Goal: Find specific fact: Find specific fact

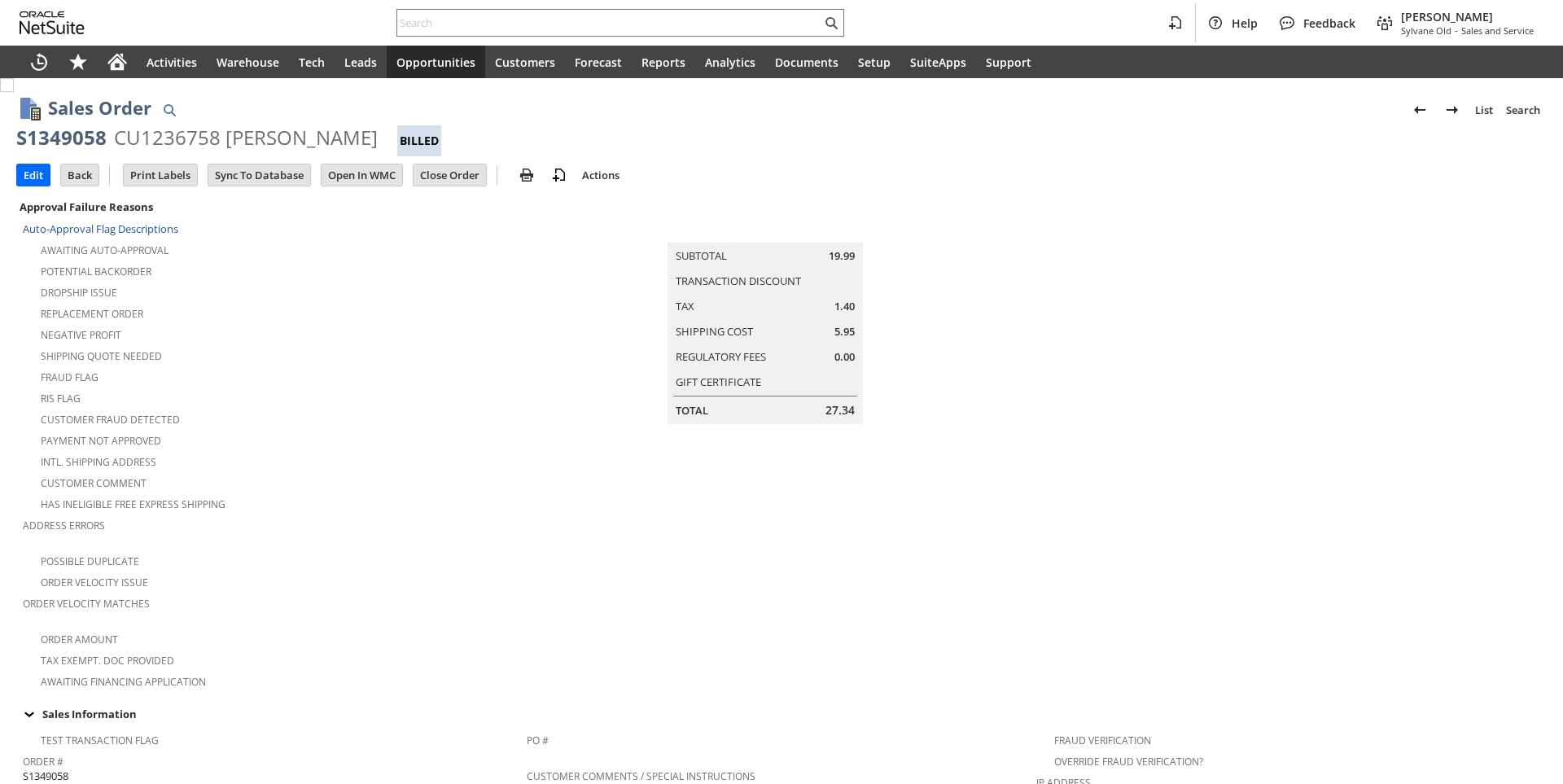
scroll to position [845, 0]
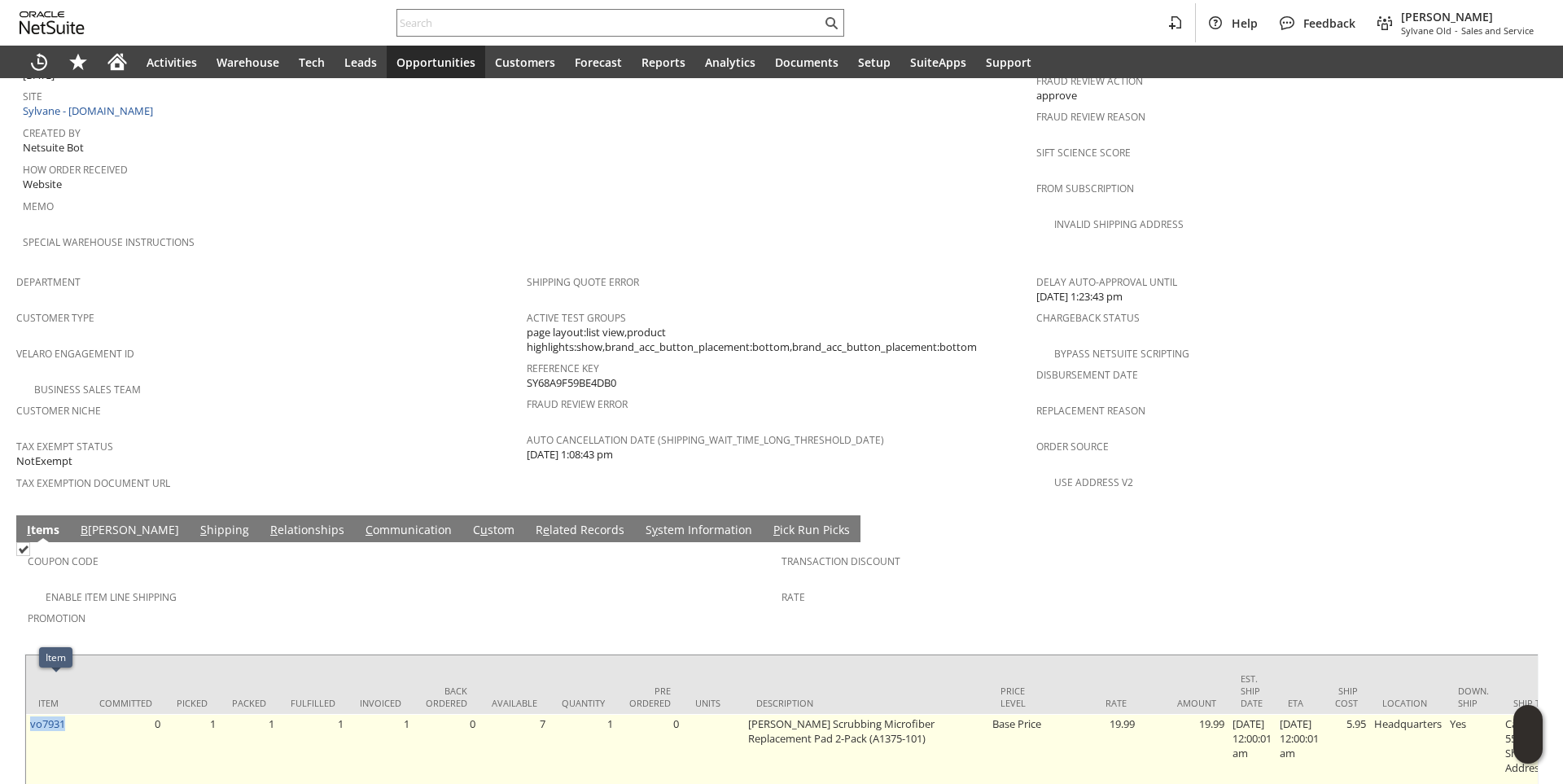
drag, startPoint x: 79, startPoint y: 685, endPoint x: 29, endPoint y: 688, distance: 50.1
click at [29, 714] on td "vo7931" at bounding box center [57, 753] width 61 height 78
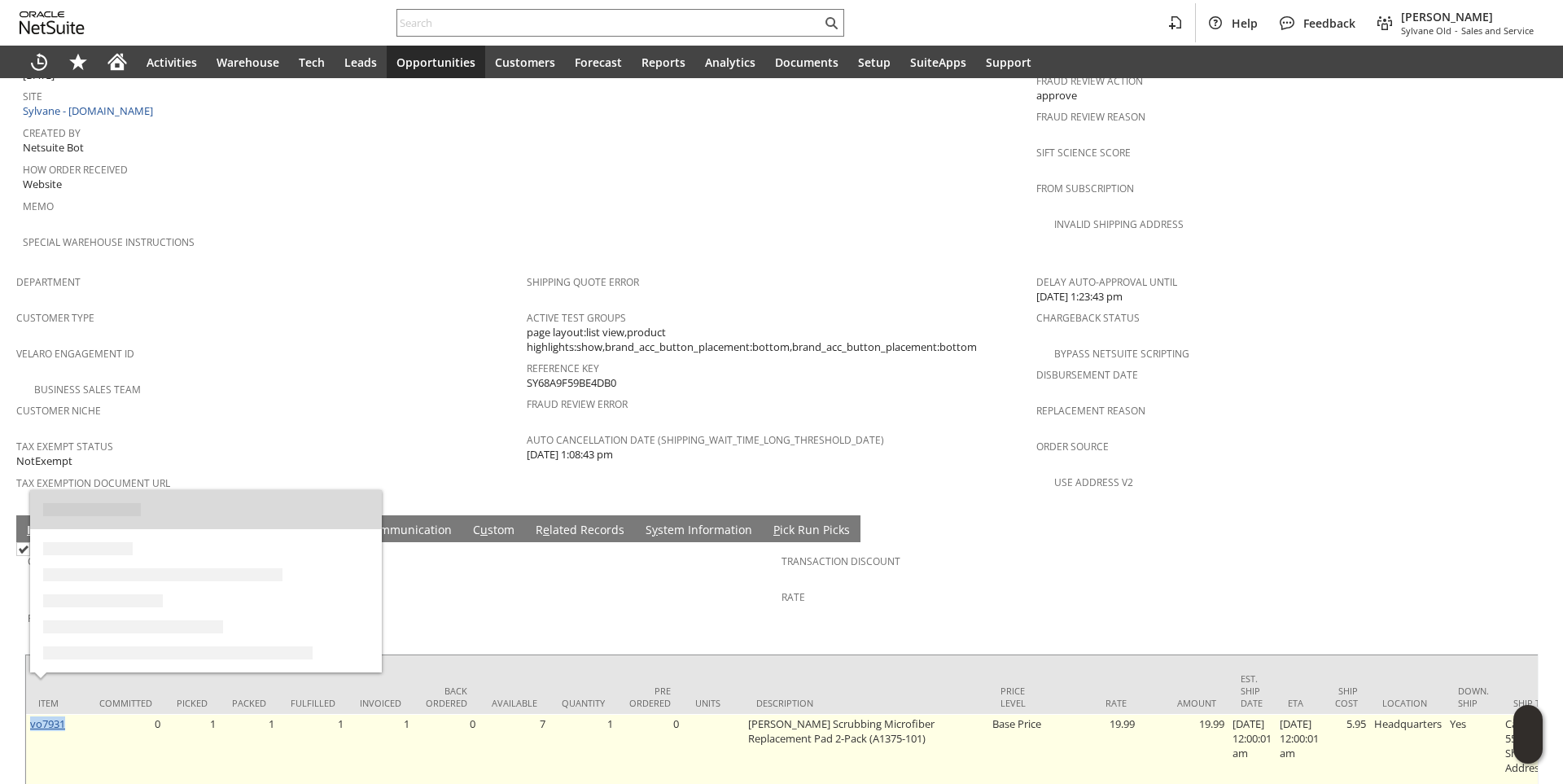
copy link "vo7931"
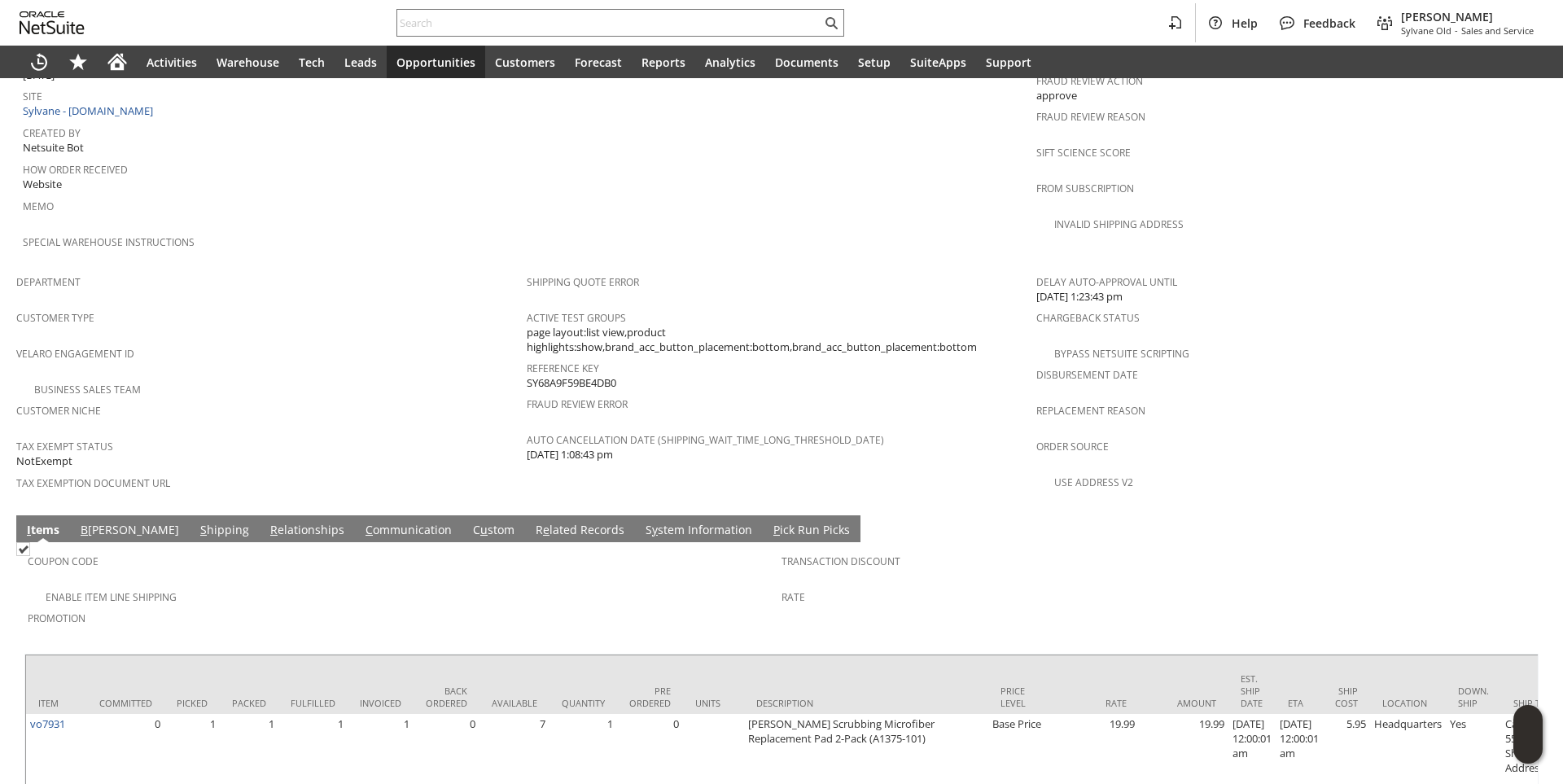
drag, startPoint x: 740, startPoint y: 576, endPoint x: 429, endPoint y: 538, distance: 313.3
click at [736, 606] on span "Promotion" at bounding box center [401, 615] width 746 height 19
click at [361, 522] on link "C ommunication" at bounding box center [408, 530] width 94 height 18
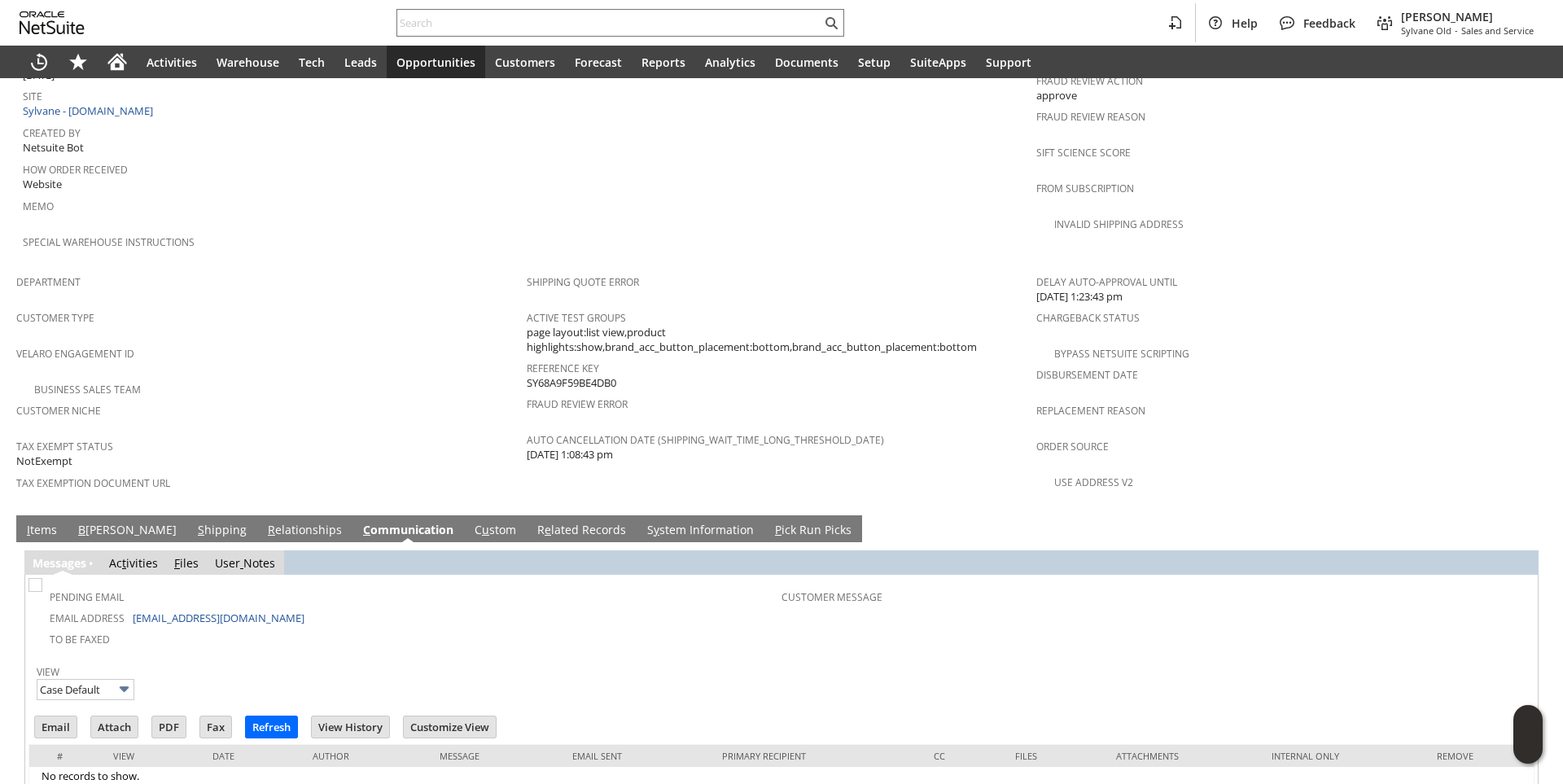
scroll to position [0, 0]
drag, startPoint x: 267, startPoint y: 577, endPoint x: 129, endPoint y: 579, distance: 138.0
click at [129, 606] on td "Email Address [PERSON_NAME][EMAIL_ADDRESS][DOMAIN_NAME]" at bounding box center [406, 617] width 750 height 22
copy td "[EMAIL_ADDRESS][DOMAIN_NAME]"
click at [194, 522] on link "S hipping" at bounding box center [222, 530] width 57 height 18
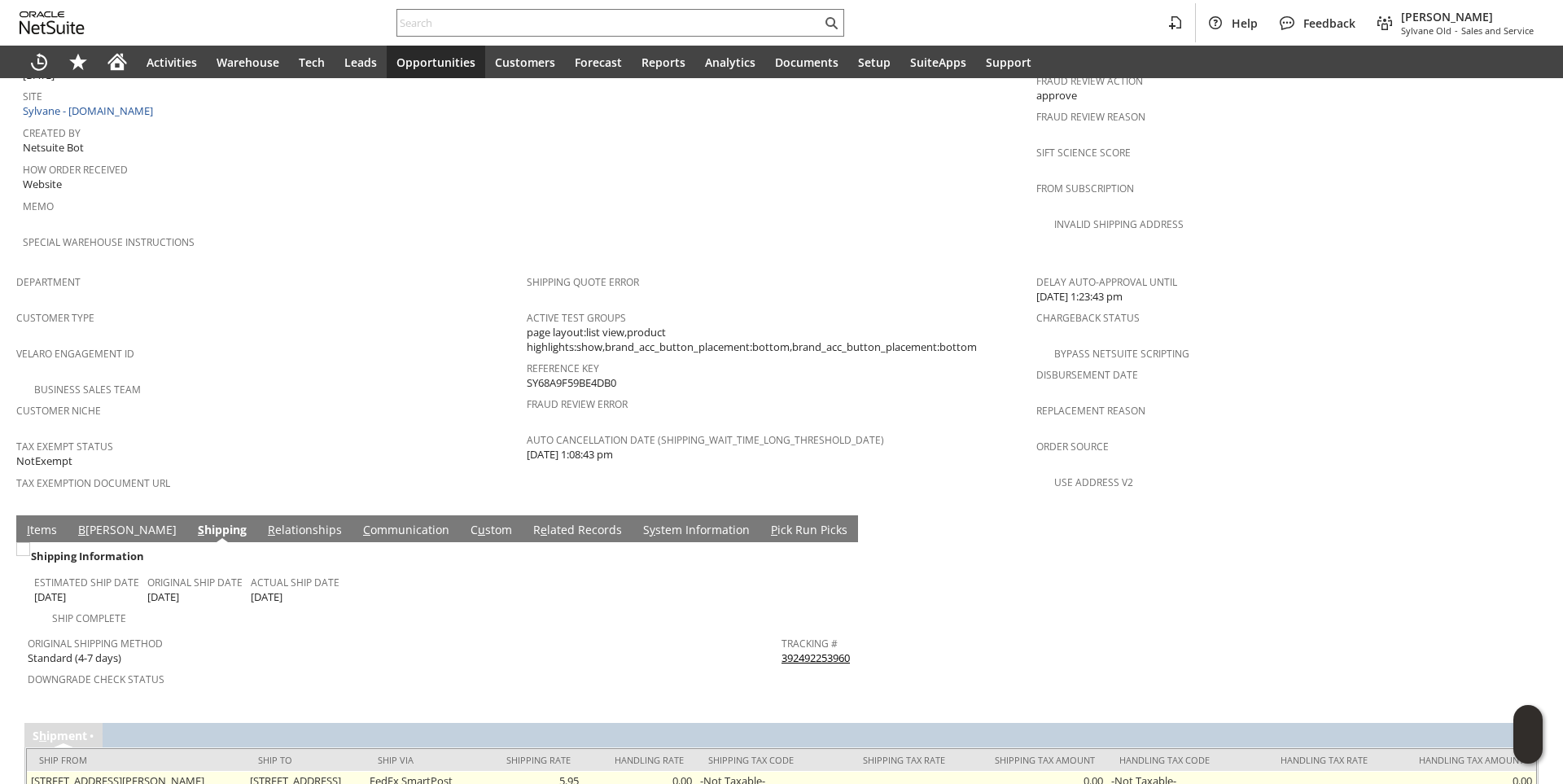
scroll to position [900, 0]
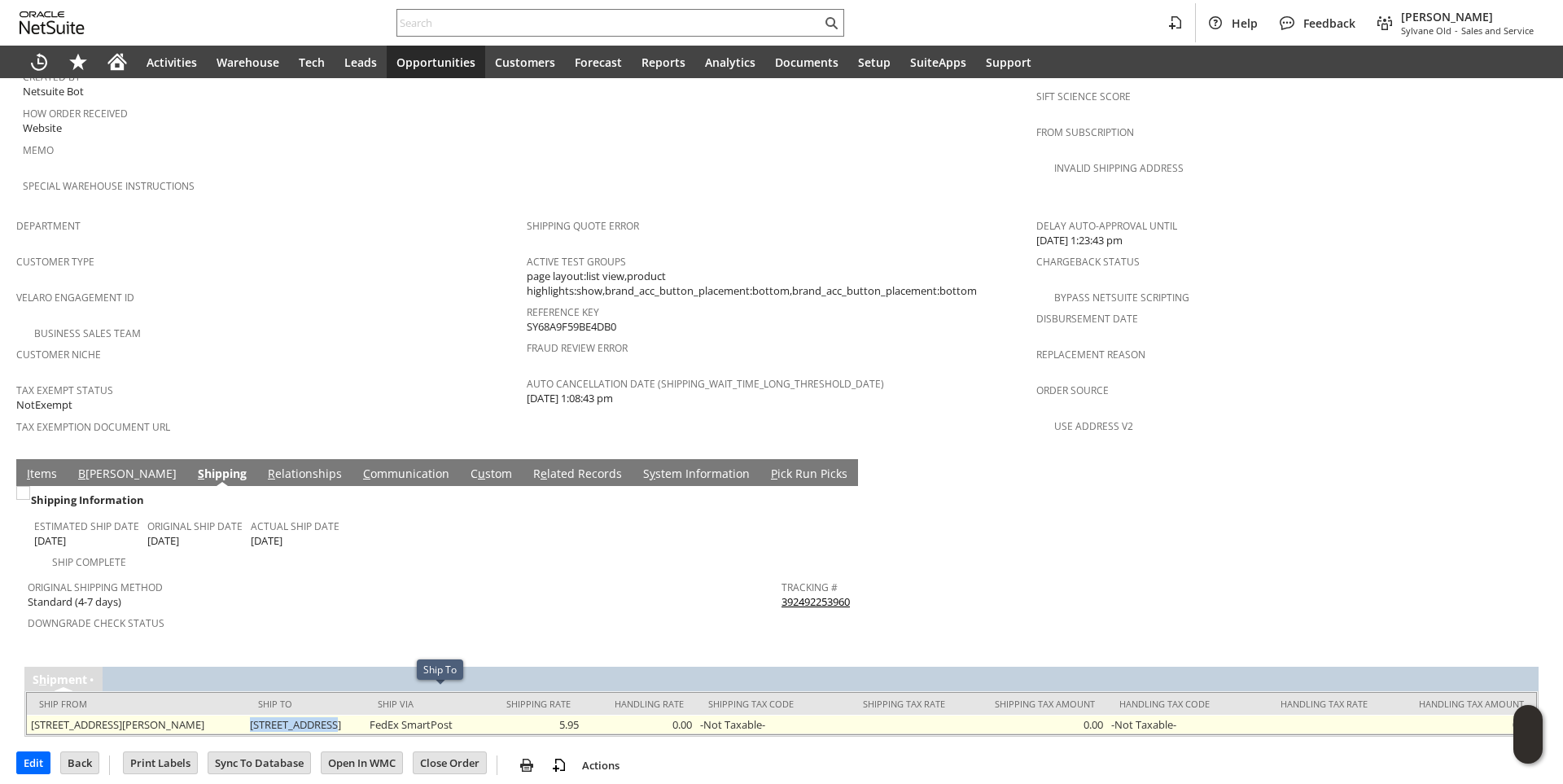
drag, startPoint x: 279, startPoint y: 693, endPoint x: 369, endPoint y: 694, distance: 90.0
click at [365, 715] on td "[STREET_ADDRESS]" at bounding box center [306, 724] width 119 height 20
copy td "[STREET_ADDRESS]"
drag, startPoint x: 374, startPoint y: 698, endPoint x: 412, endPoint y: 700, distance: 38.1
click at [365, 715] on td "[STREET_ADDRESS]" at bounding box center [306, 724] width 119 height 20
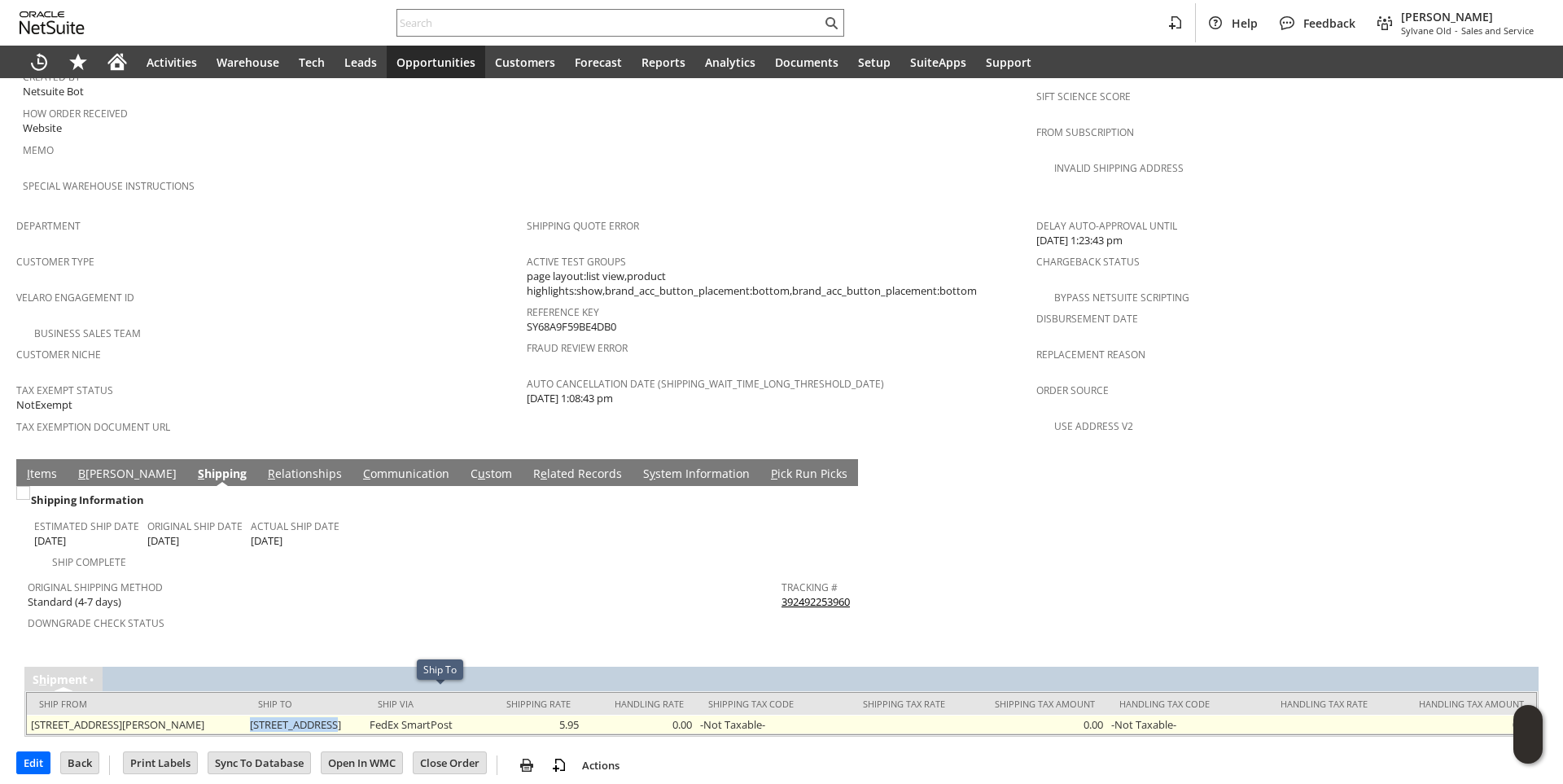
copy td "APT 102"
